Goal: Transaction & Acquisition: Obtain resource

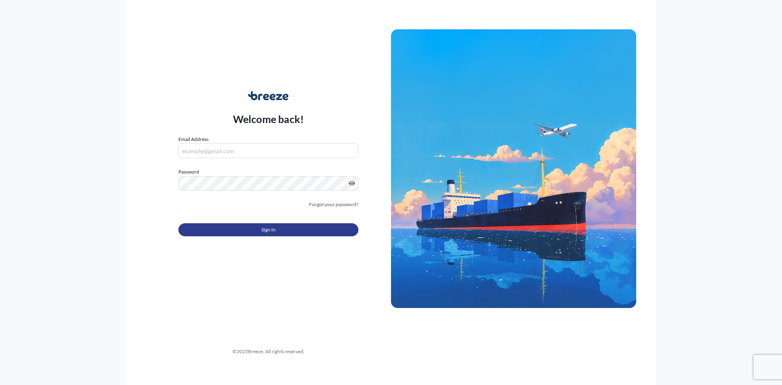
type input "[EMAIL_ADDRESS][DOMAIN_NAME][PERSON_NAME]"
click at [303, 230] on button "Sign In" at bounding box center [268, 229] width 180 height 13
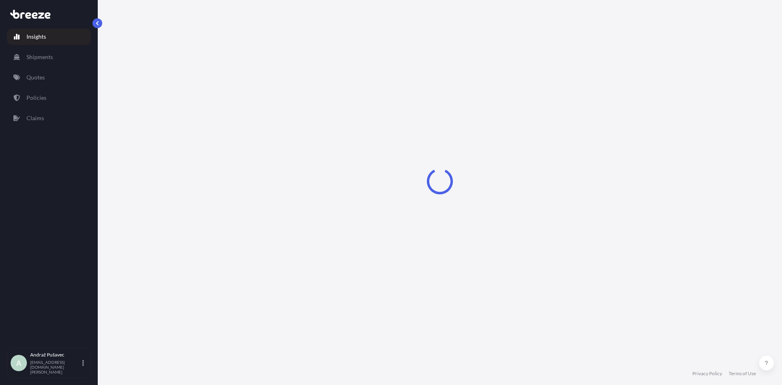
select select "2025"
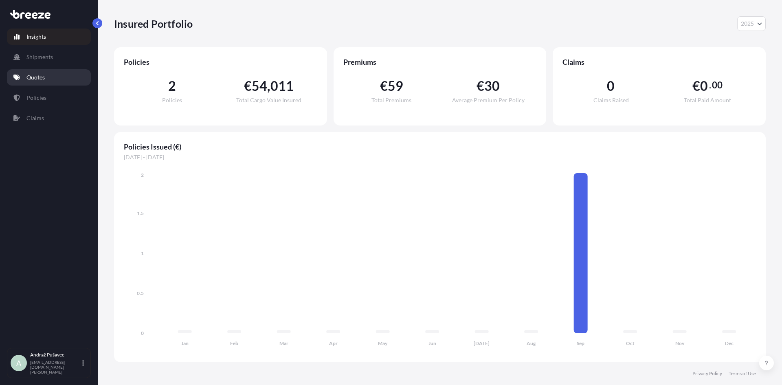
click at [57, 75] on link "Quotes" at bounding box center [49, 77] width 84 height 16
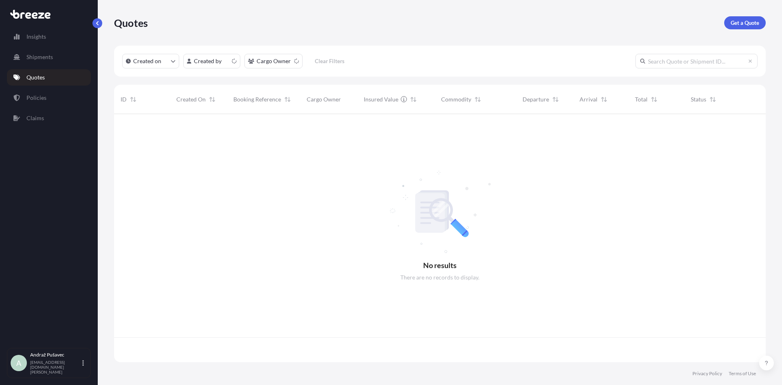
scroll to position [246, 645]
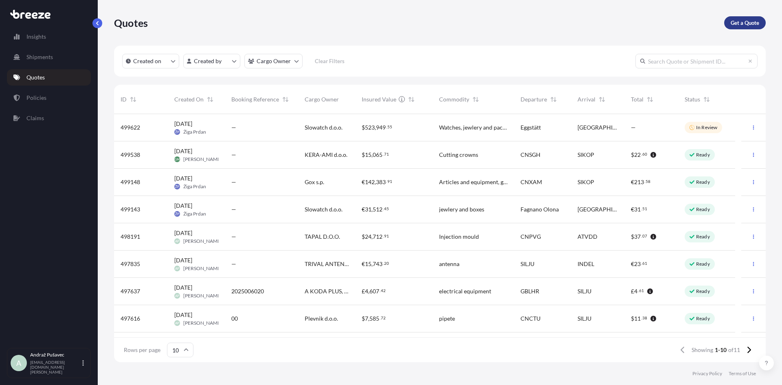
click at [747, 20] on p "Get a Quote" at bounding box center [744, 23] width 28 height 8
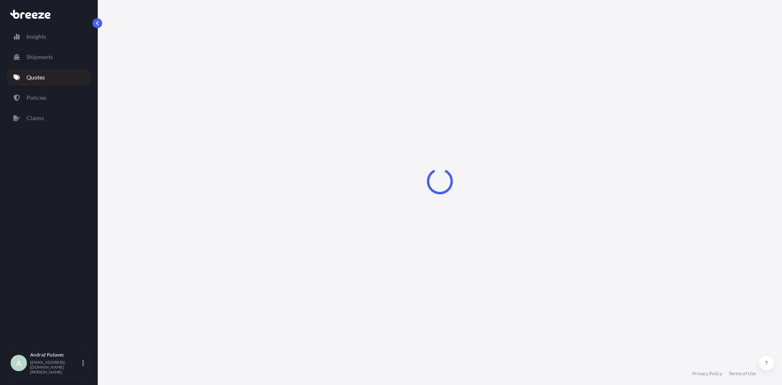
select select "Sea"
select select "1"
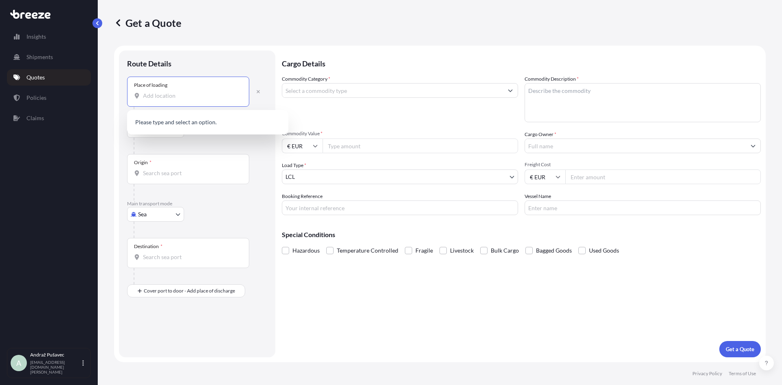
click at [176, 93] on input "Place of loading" at bounding box center [191, 96] width 96 height 8
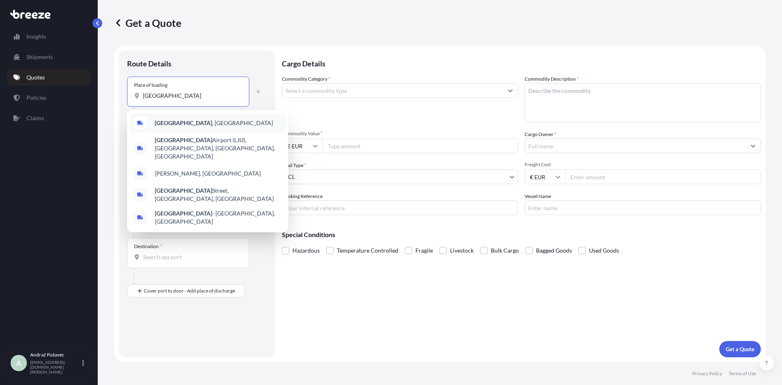
click at [166, 126] on b "[GEOGRAPHIC_DATA]" at bounding box center [183, 122] width 57 height 7
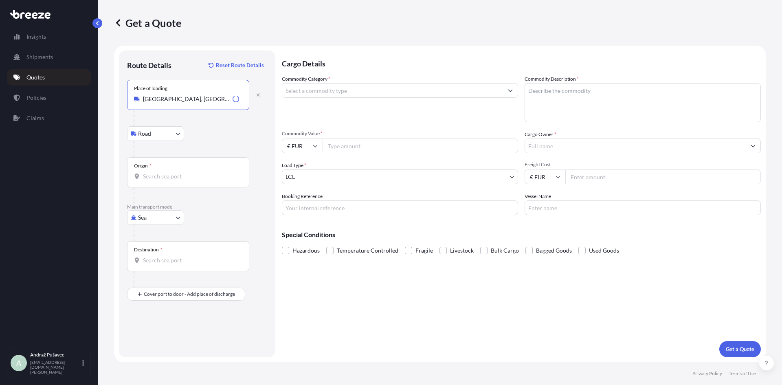
type input "[GEOGRAPHIC_DATA], [GEOGRAPHIC_DATA]"
click at [171, 177] on input "Origin *" at bounding box center [191, 176] width 96 height 8
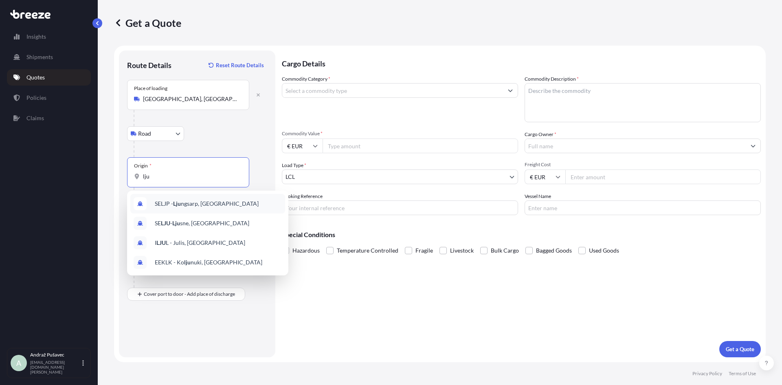
type input "lju"
click at [103, 202] on div "Get a Quote Route Details Reset Route Details Place of loading [GEOGRAPHIC_DATA…" at bounding box center [440, 181] width 684 height 362
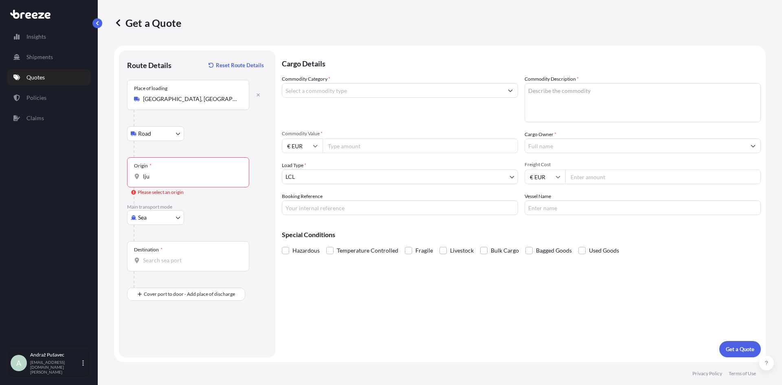
click at [158, 220] on body "5 options available. 0 options available. 4 options available. Insights Shipmen…" at bounding box center [391, 192] width 782 height 385
click at [155, 251] on div "Air" at bounding box center [155, 253] width 50 height 15
select select "Air"
click at [176, 99] on input "Place of loading" at bounding box center [191, 99] width 96 height 8
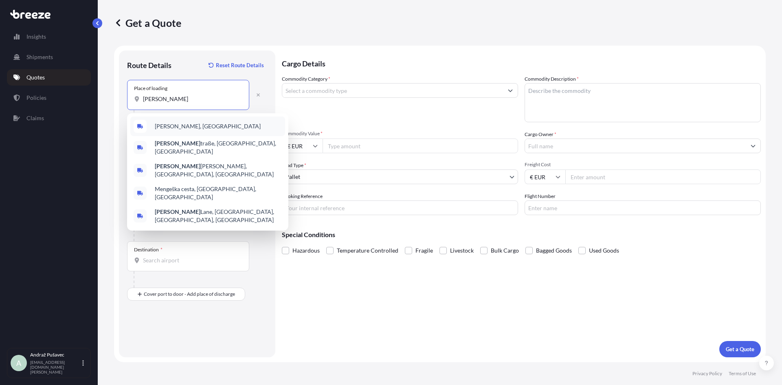
click at [173, 129] on span "[PERSON_NAME], [GEOGRAPHIC_DATA]" at bounding box center [208, 126] width 106 height 8
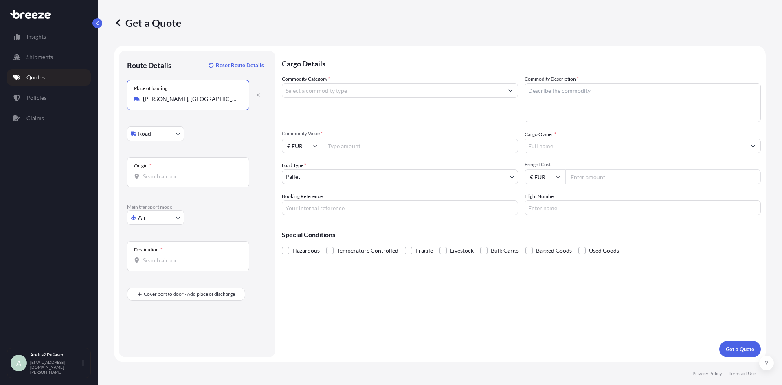
type input "[PERSON_NAME], [GEOGRAPHIC_DATA]"
click at [176, 177] on input "Origin *" at bounding box center [191, 176] width 96 height 8
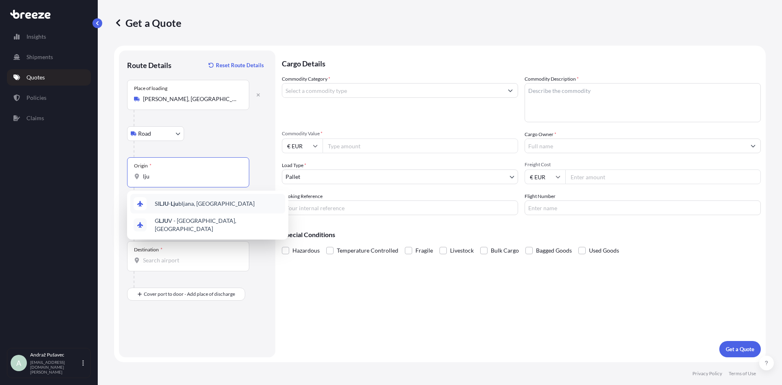
click at [181, 206] on span "SI LJU - [PERSON_NAME], [GEOGRAPHIC_DATA]" at bounding box center [205, 203] width 100 height 8
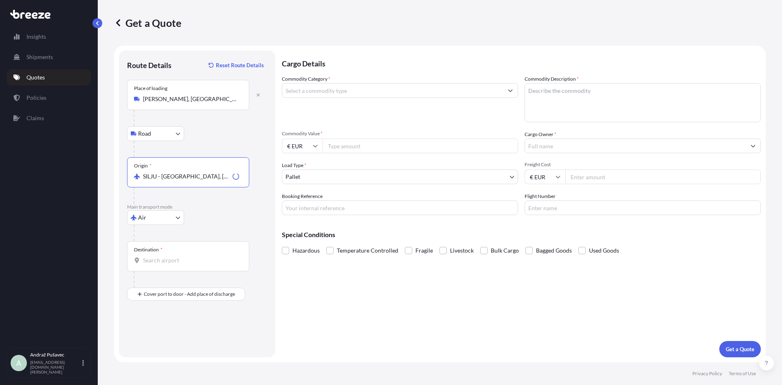
type input "SILJU - [GEOGRAPHIC_DATA], [GEOGRAPHIC_DATA]"
click at [180, 257] on input "Destination *" at bounding box center [191, 260] width 96 height 8
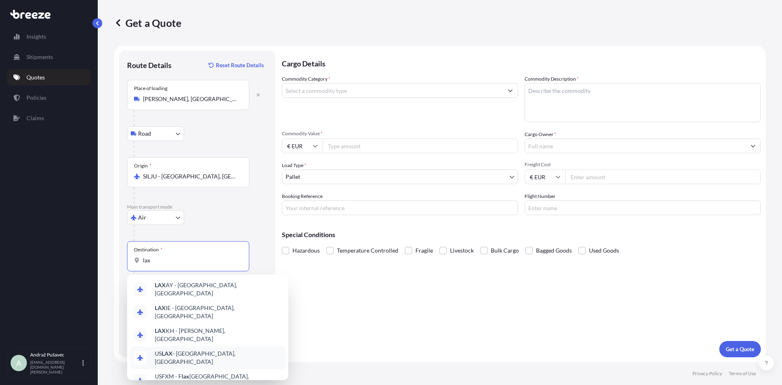
click at [195, 351] on div "US LAX - [GEOGRAPHIC_DATA], [GEOGRAPHIC_DATA]" at bounding box center [207, 357] width 155 height 23
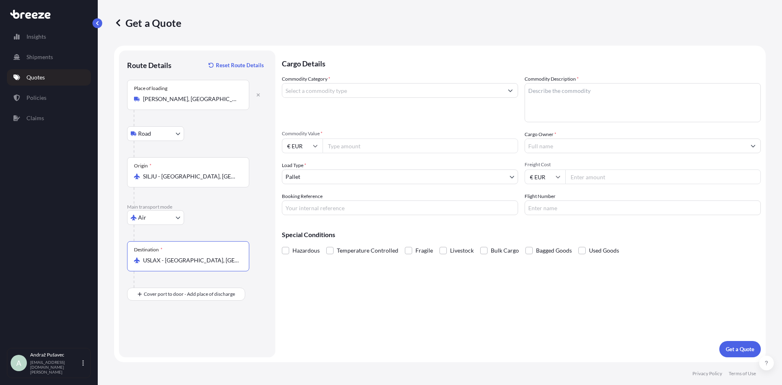
type input "USLAX - [GEOGRAPHIC_DATA], [GEOGRAPHIC_DATA]"
click at [158, 349] on div "Route Details Reset Route Details Place of loading [GEOGRAPHIC_DATA], [GEOGRAPH…" at bounding box center [197, 203] width 156 height 307
click at [163, 339] on input "Place of Discharge" at bounding box center [191, 337] width 96 height 8
paste input "[GEOGRAPHIC_DATA]"
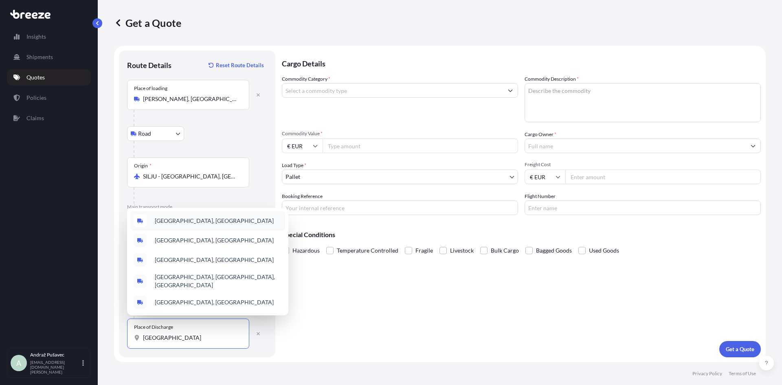
click at [216, 217] on span "[GEOGRAPHIC_DATA], [GEOGRAPHIC_DATA]" at bounding box center [214, 221] width 119 height 8
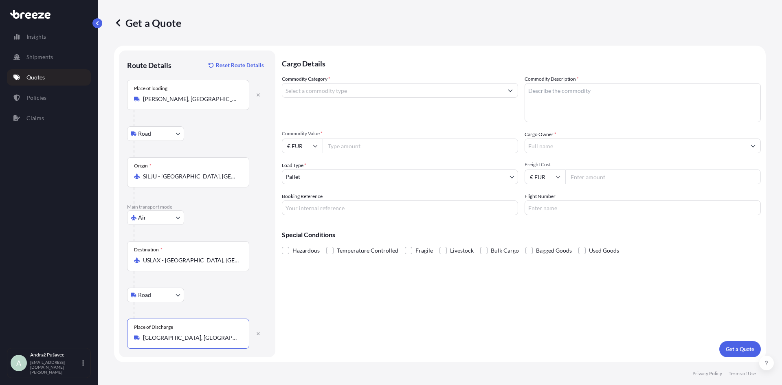
type input "[GEOGRAPHIC_DATA], [GEOGRAPHIC_DATA]"
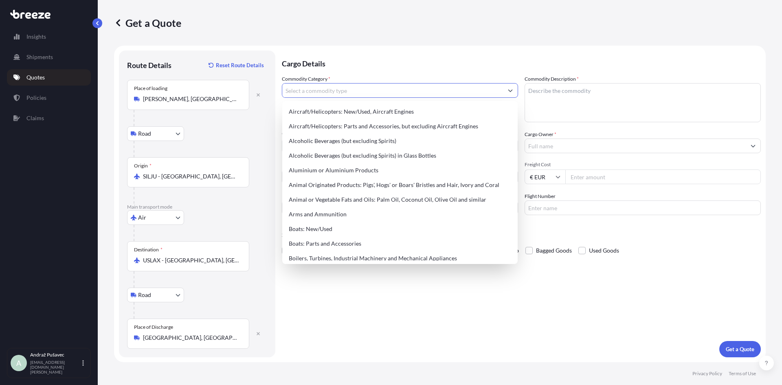
click at [353, 87] on input "Commodity Category *" at bounding box center [392, 90] width 221 height 15
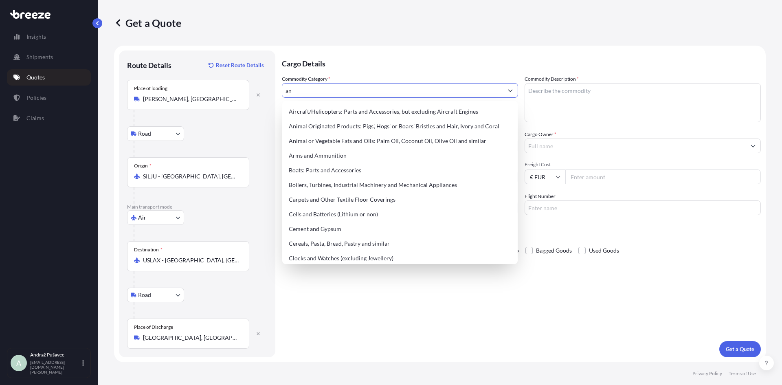
type input "a"
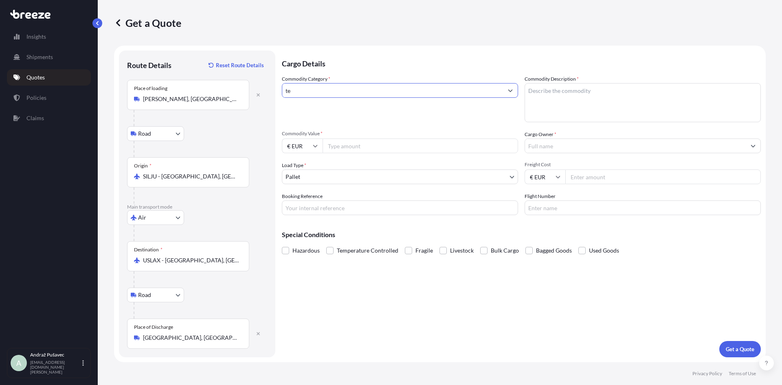
type input "t"
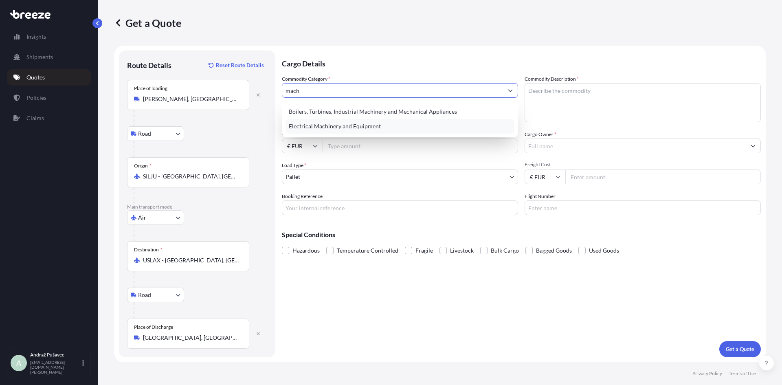
click at [372, 132] on div "Electrical Machinery and Equipment" at bounding box center [399, 126] width 229 height 15
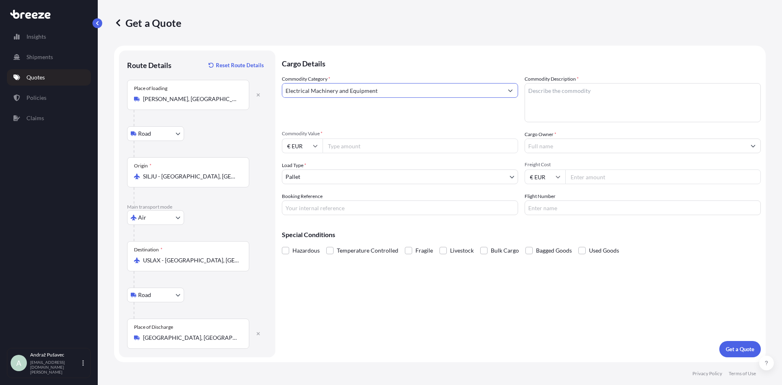
type input "Electrical Machinery and Equipment"
click at [552, 87] on textarea "Commodity Description *" at bounding box center [642, 102] width 236 height 39
type textarea "ANTENNA"
click at [405, 142] on input "Commodity Value *" at bounding box center [419, 145] width 195 height 15
type input "514802.24"
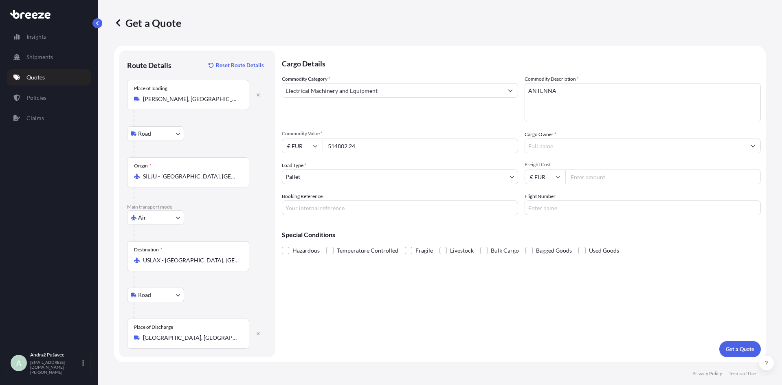
click at [307, 146] on input "€ EUR" at bounding box center [302, 145] width 41 height 15
click at [301, 197] on div "$ USD" at bounding box center [302, 202] width 34 height 15
type input "$ USD"
click at [560, 148] on input "Cargo Owner *" at bounding box center [635, 145] width 221 height 15
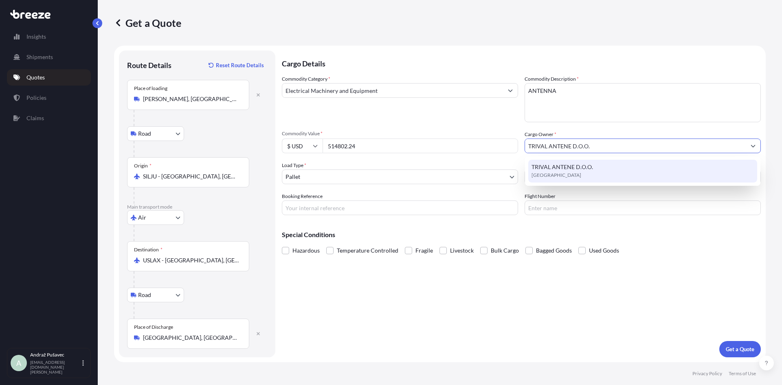
type input "TRIVAL ANTENE D.O.O."
click at [480, 194] on div "Booking Reference" at bounding box center [400, 203] width 236 height 23
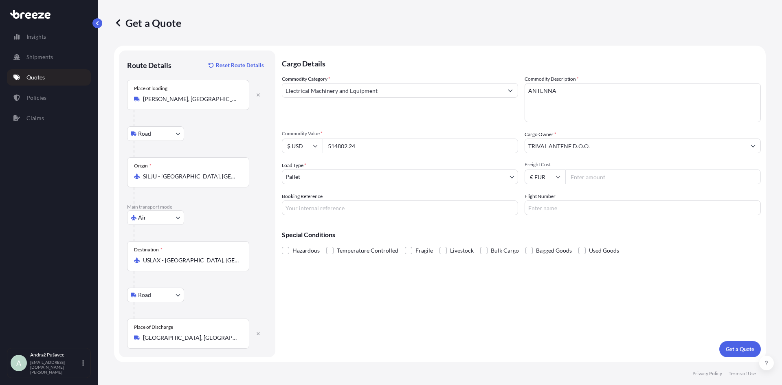
click at [581, 178] on input "Freight Cost" at bounding box center [662, 176] width 195 height 15
type input "6000"
click at [409, 208] on input "Booking Reference" at bounding box center [400, 207] width 236 height 15
click at [740, 354] on button "Get a Quote" at bounding box center [740, 349] width 42 height 16
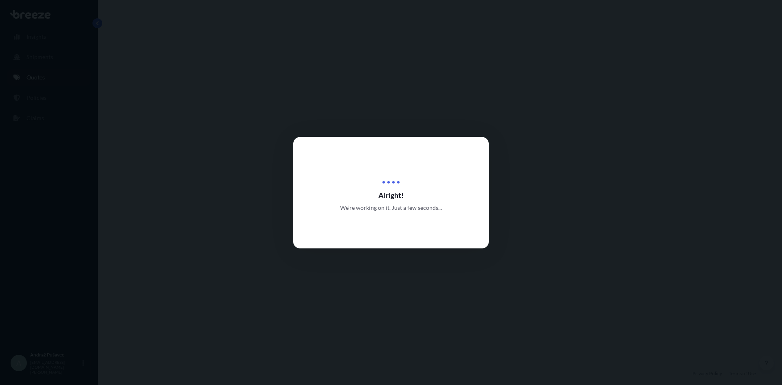
select select "Road"
select select "Air"
select select "Road"
select select "1"
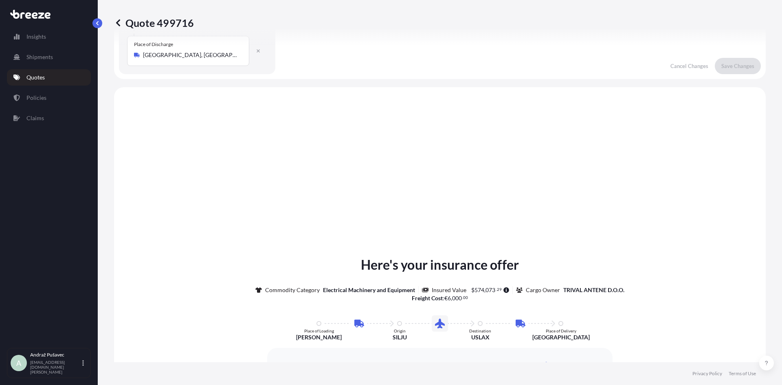
scroll to position [326, 0]
